Goal: Task Accomplishment & Management: Manage account settings

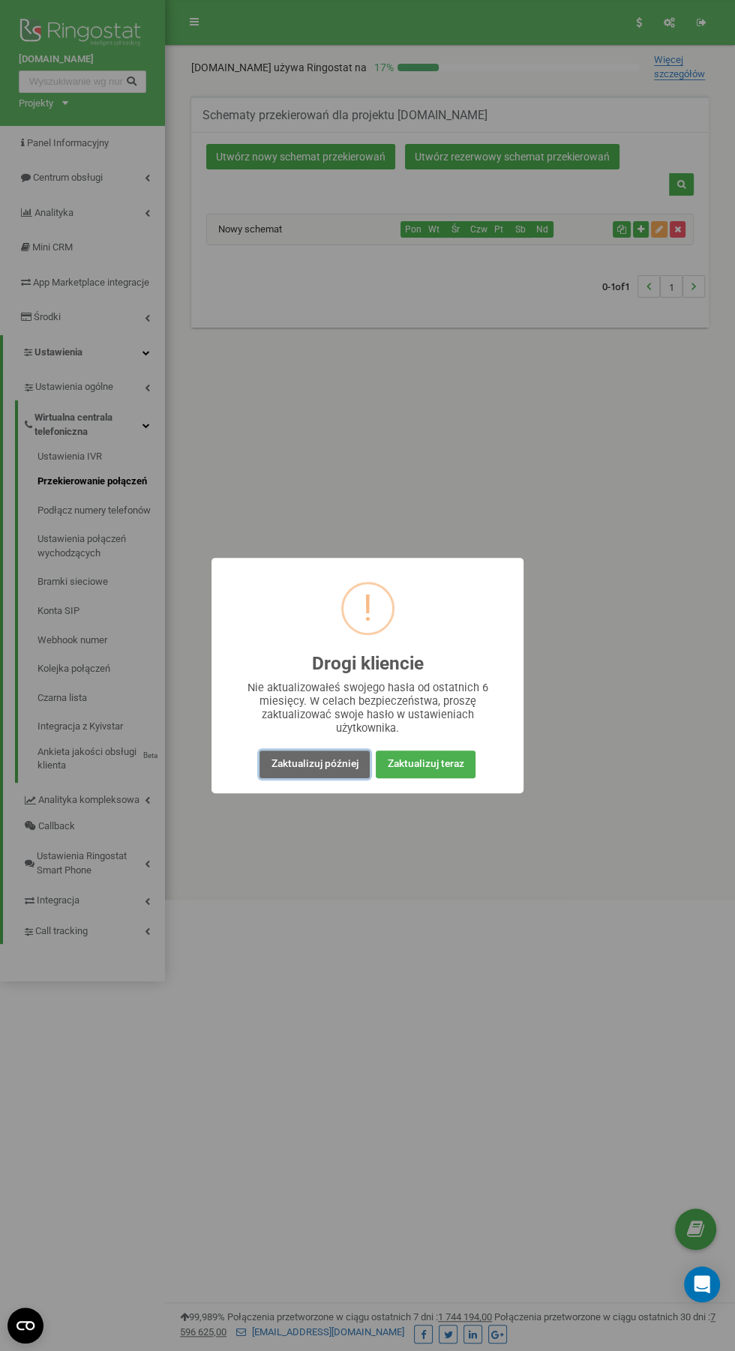
click at [301, 762] on button "Zaktualizuj później" at bounding box center [313, 764] width 109 height 28
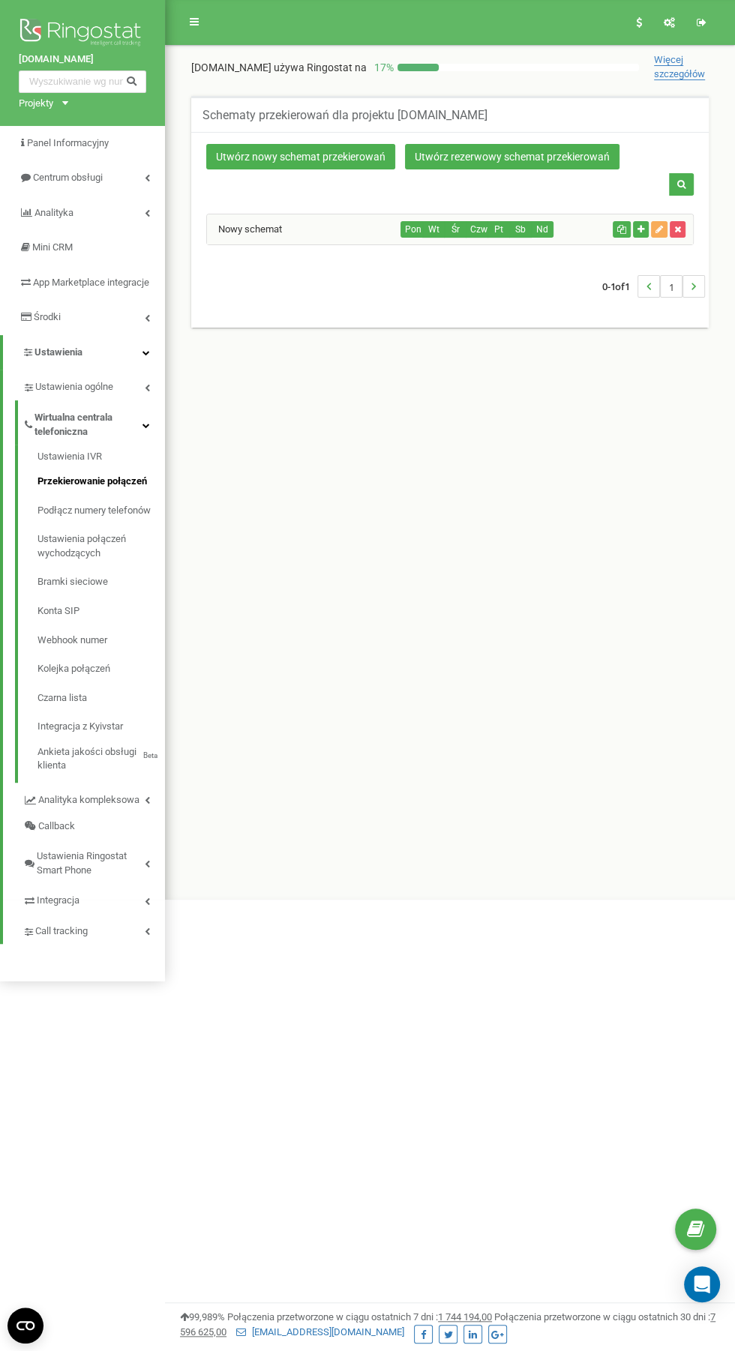
click at [331, 217] on div "Nowy schemat" at bounding box center [304, 229] width 194 height 30
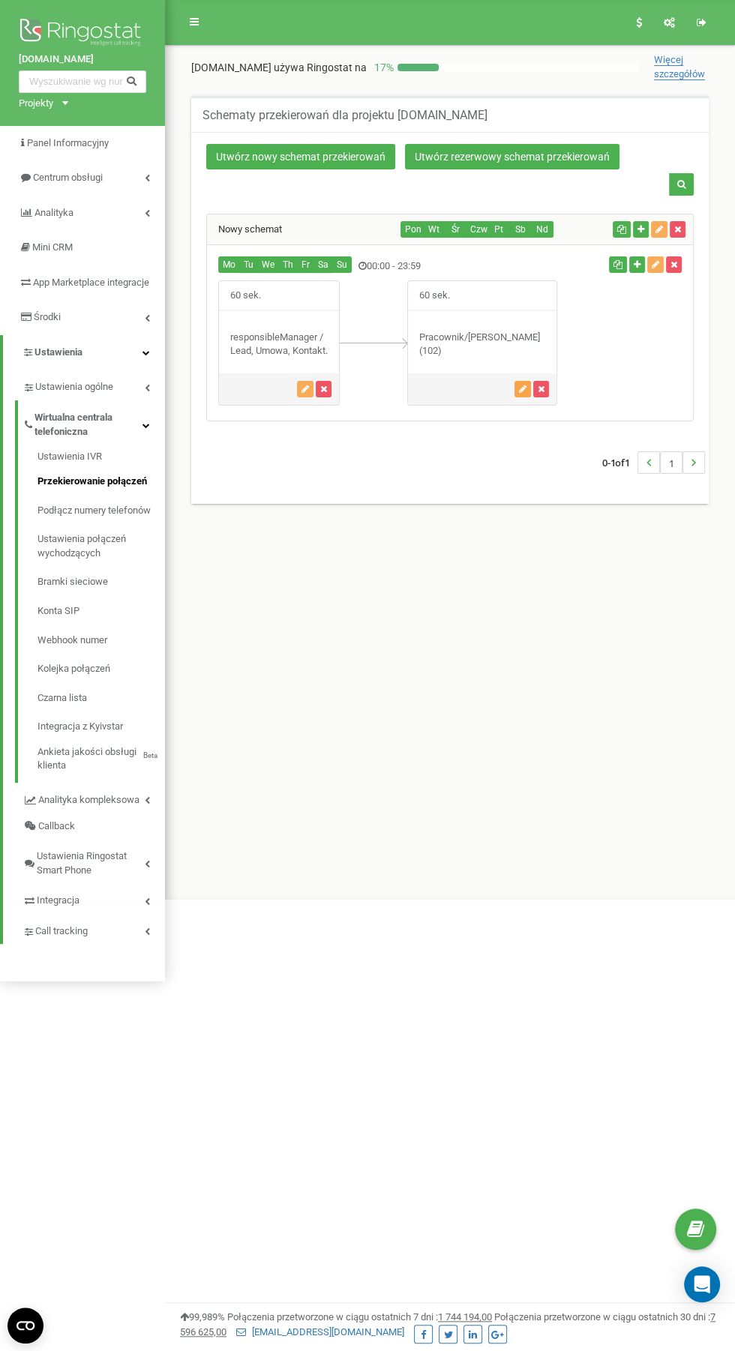
click at [517, 387] on button "button" at bounding box center [522, 389] width 16 height 16
click at [523, 387] on icon "button" at bounding box center [522, 389] width 7 height 9
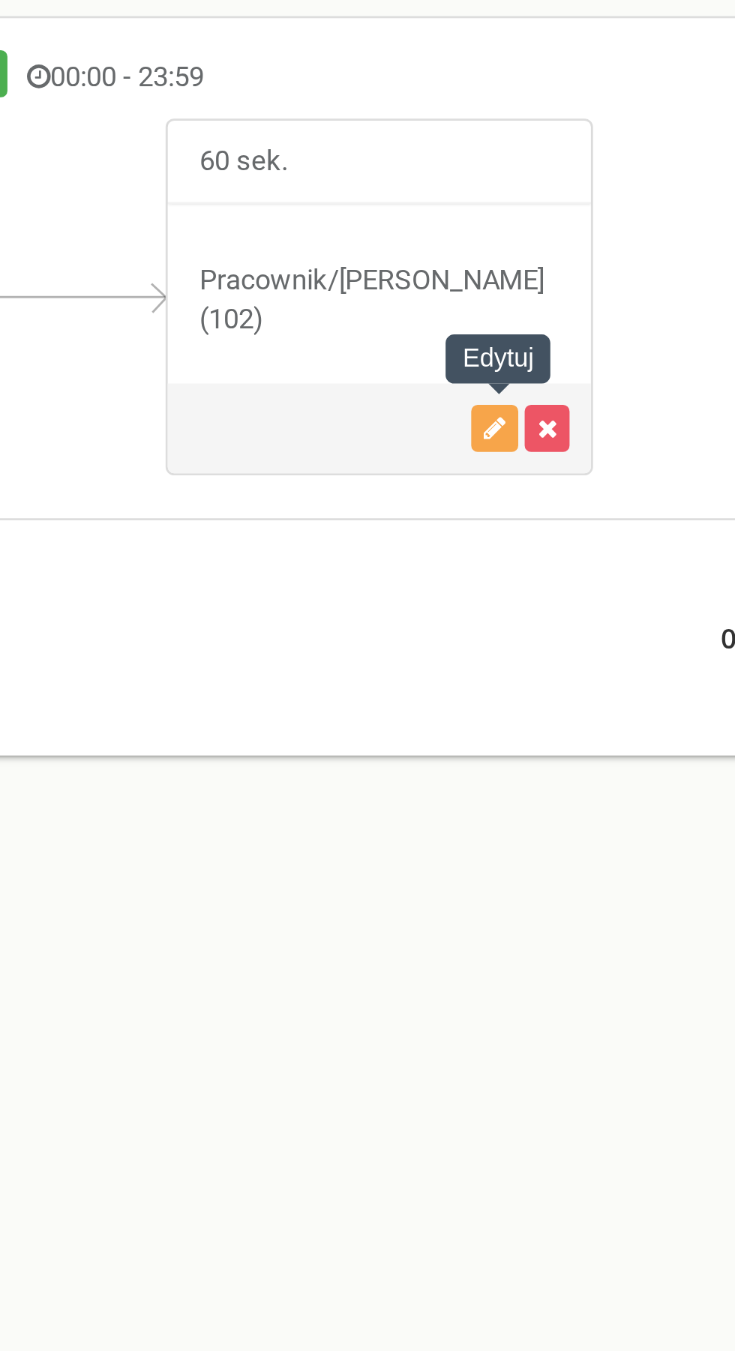
click at [521, 392] on button "button" at bounding box center [522, 389] width 16 height 16
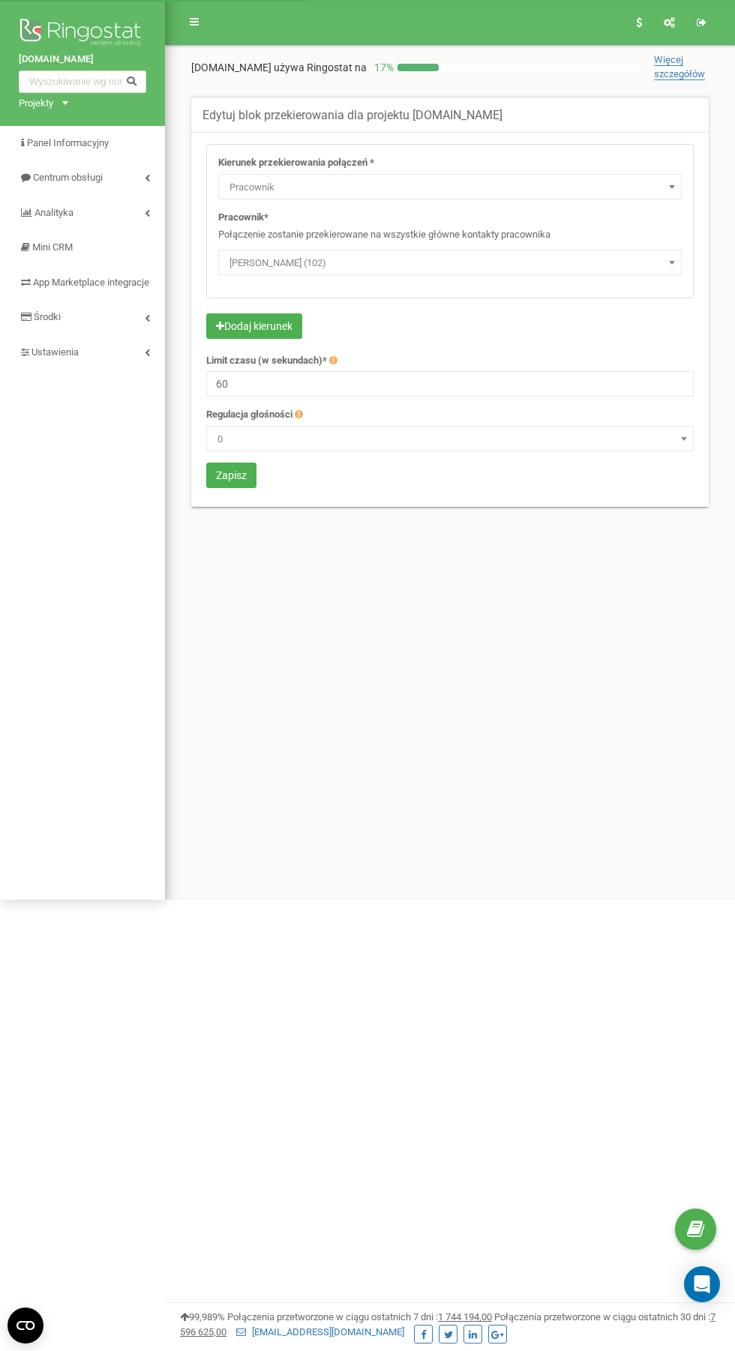
select select "Employee"
click at [434, 271] on span "[PERSON_NAME] (102)" at bounding box center [449, 263] width 453 height 21
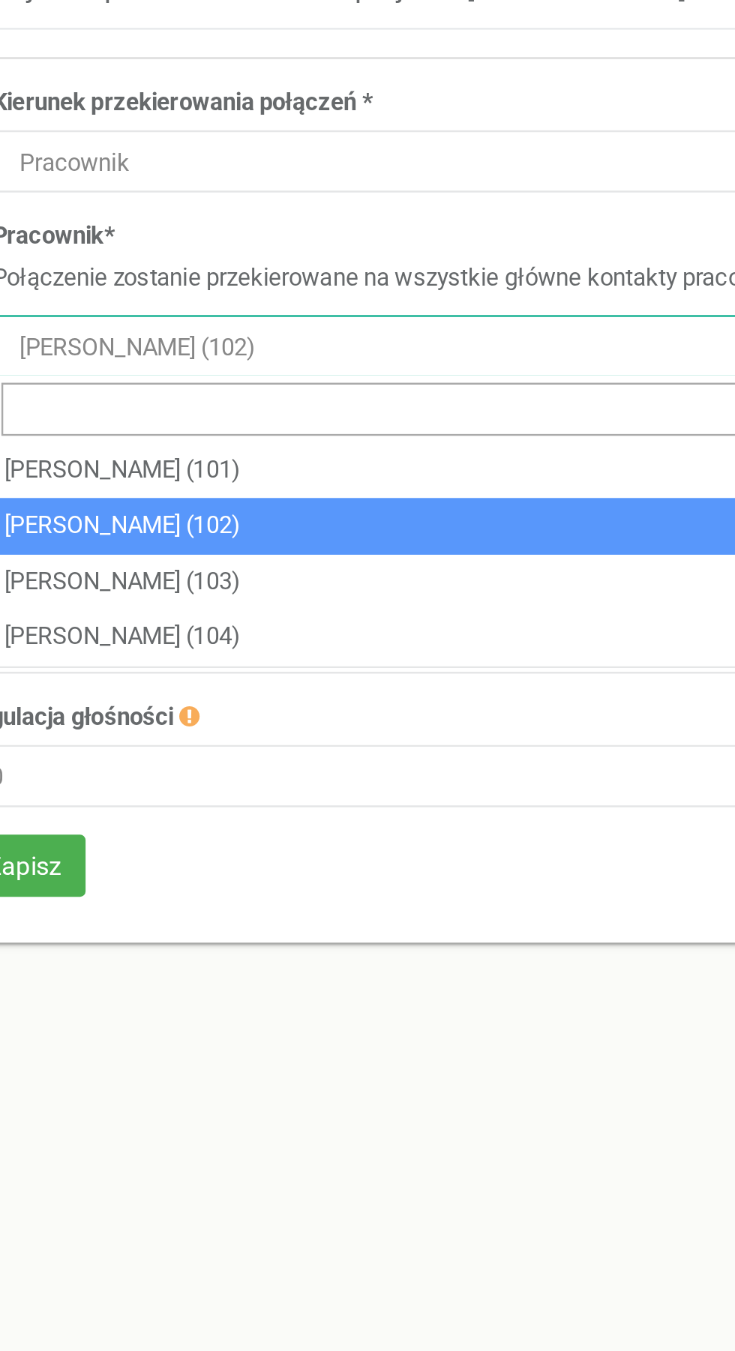
select select "386633"
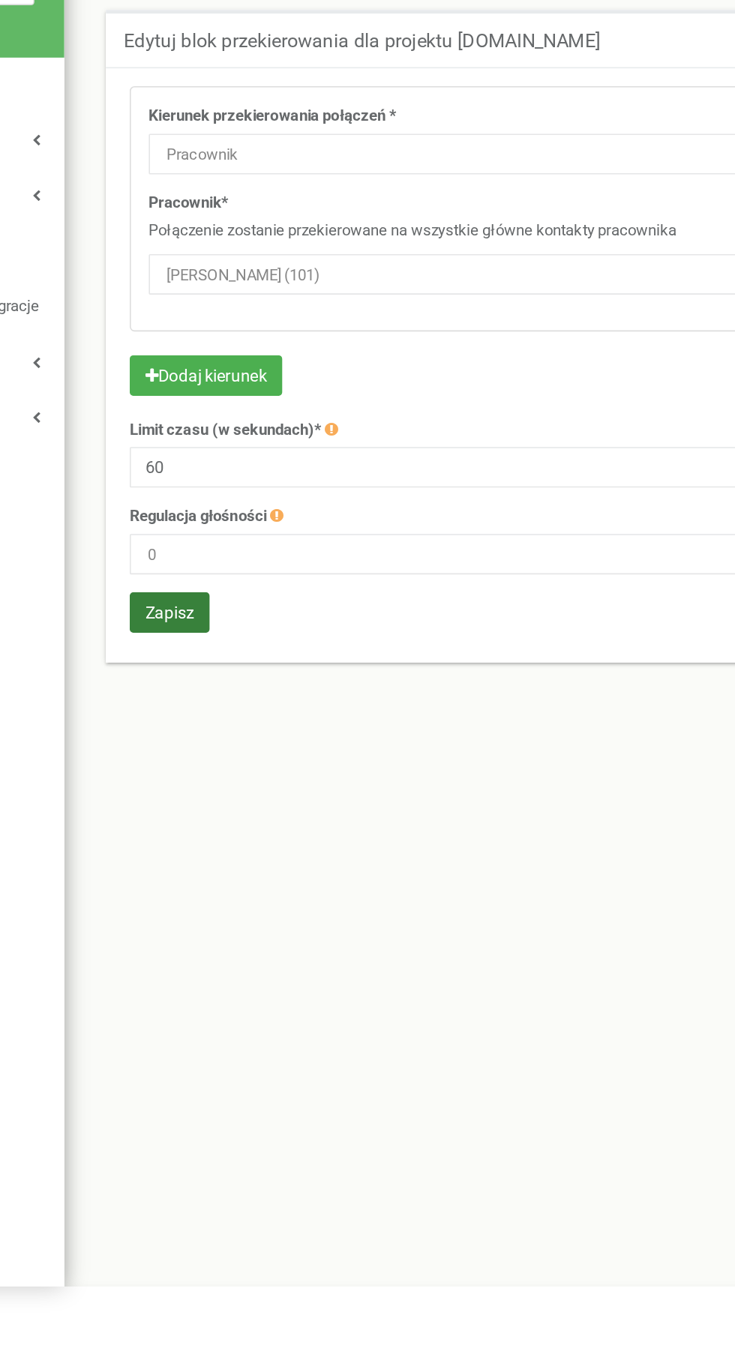
click at [237, 478] on button "Zapisz" at bounding box center [231, 475] width 50 height 25
